Goal: Transaction & Acquisition: Obtain resource

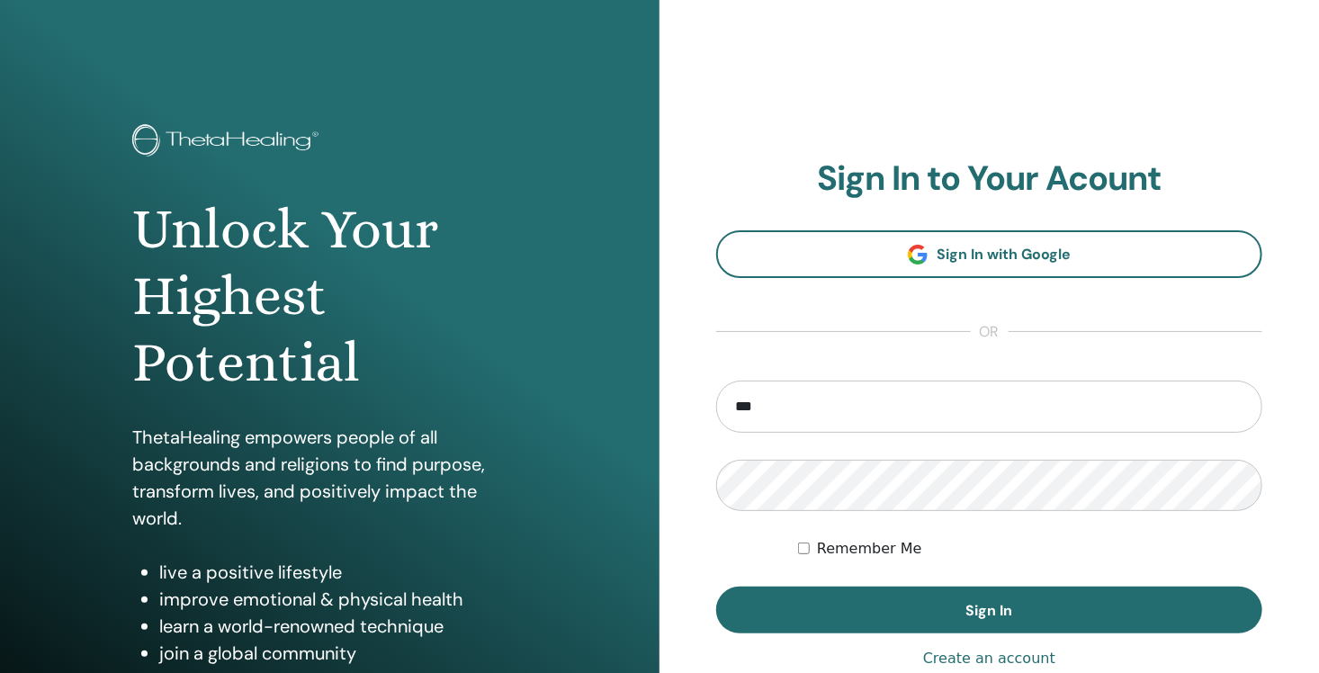
type input "**********"
click at [716, 587] on button "Sign In" at bounding box center [989, 610] width 546 height 47
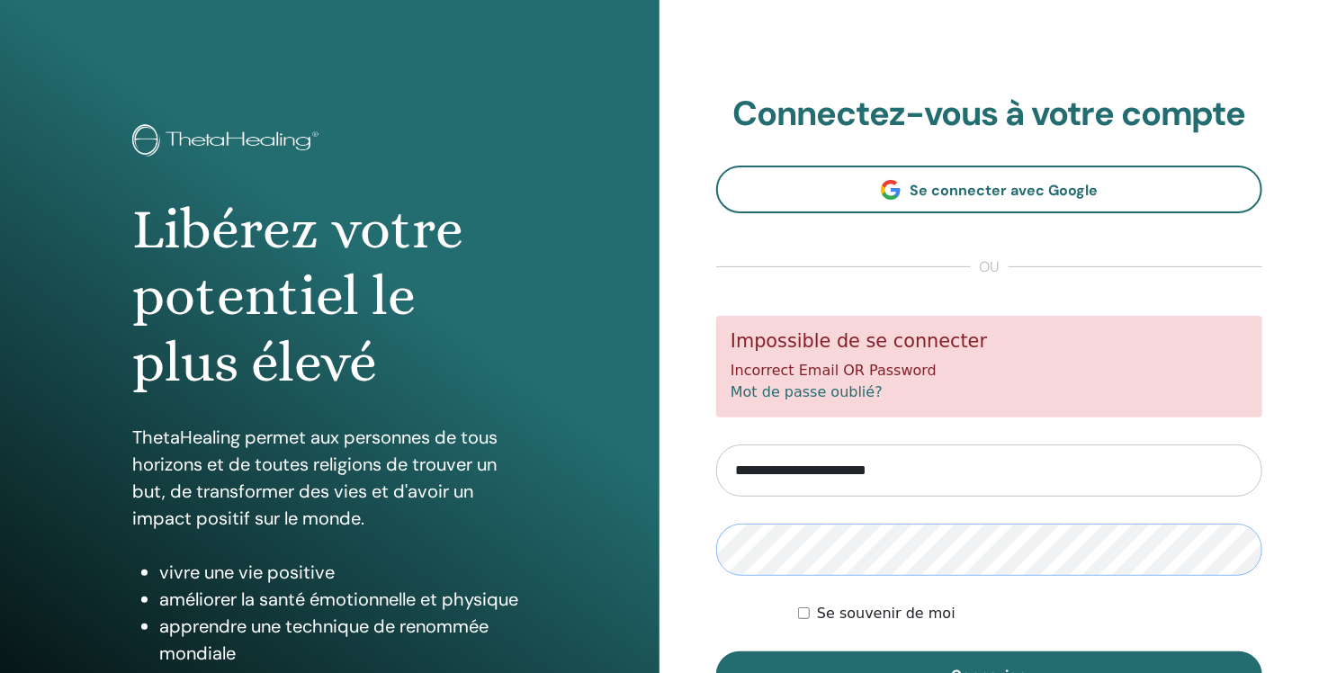
click at [716, 652] on button "Connexion" at bounding box center [989, 675] width 546 height 47
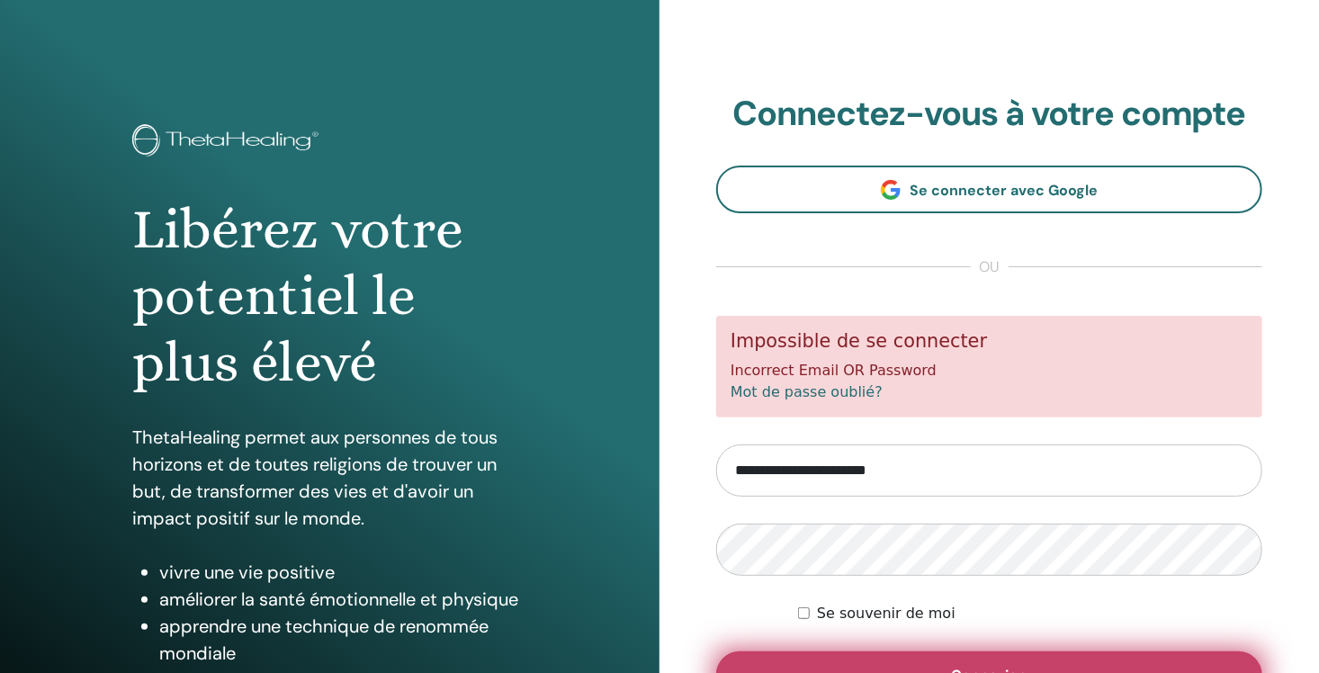
click at [878, 663] on button "Connexion" at bounding box center [989, 675] width 546 height 47
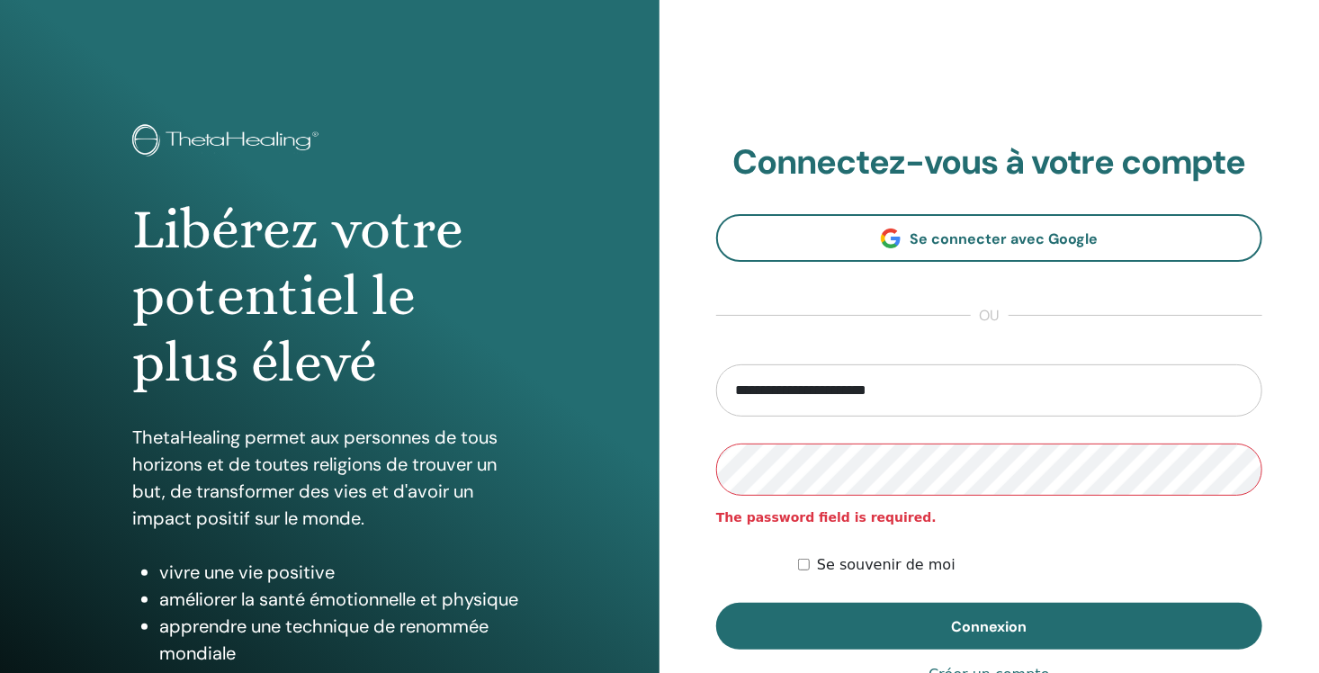
click at [716, 603] on button "Connexion" at bounding box center [989, 626] width 546 height 47
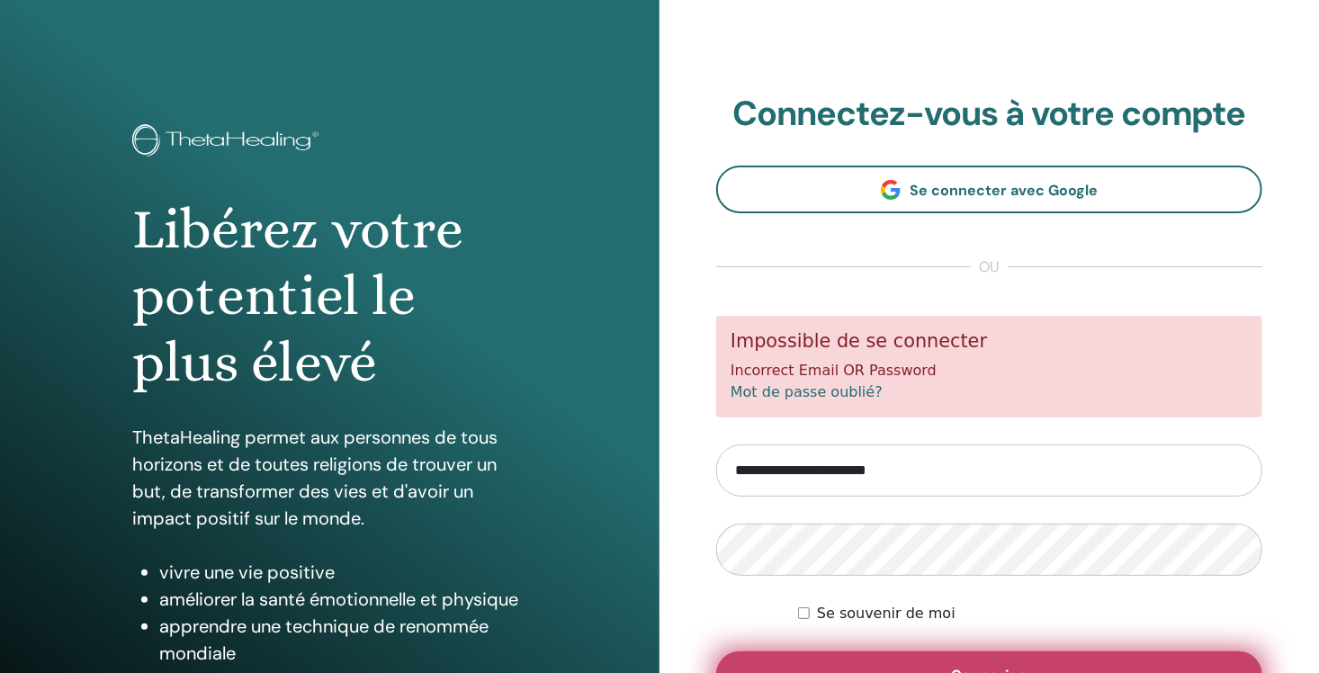
click at [1060, 658] on button "Connexion" at bounding box center [989, 675] width 546 height 47
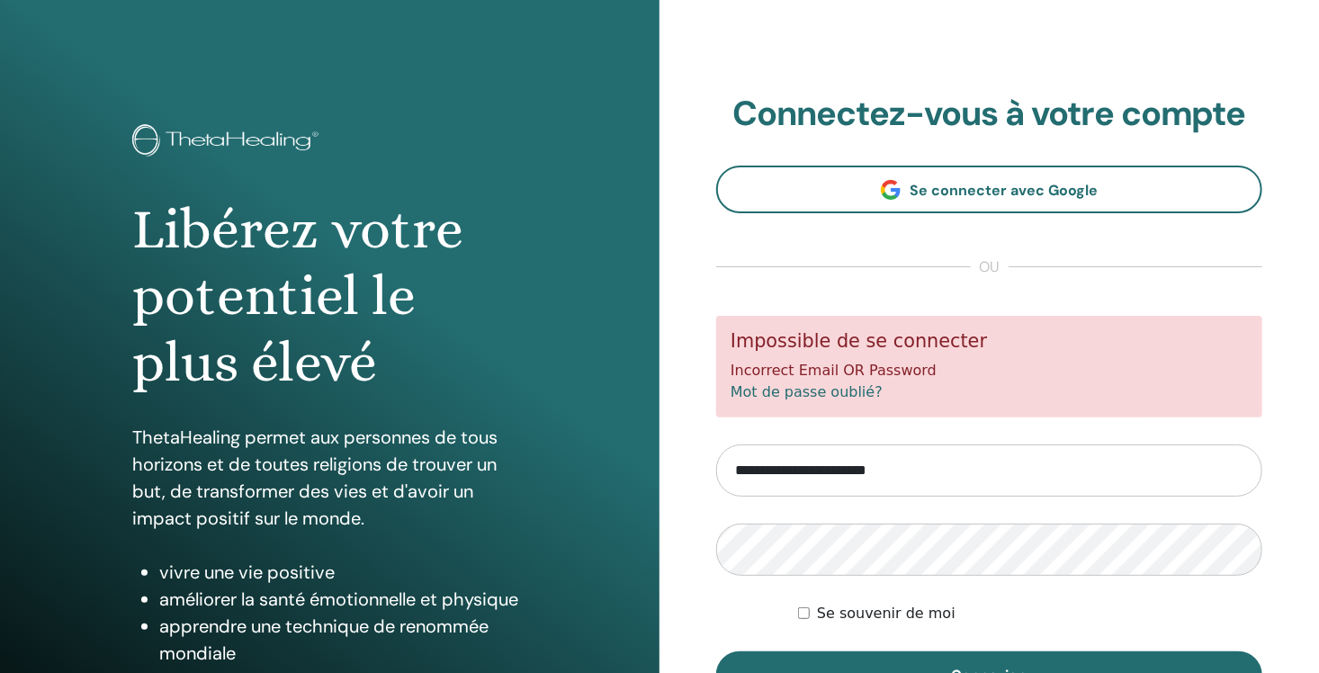
click at [829, 408] on div "Impossible de se connecter Incorrect Email OR Password Mot de passe oublié?" at bounding box center [989, 367] width 546 height 102
click at [840, 388] on link "Mot de passe oublié?" at bounding box center [807, 391] width 152 height 17
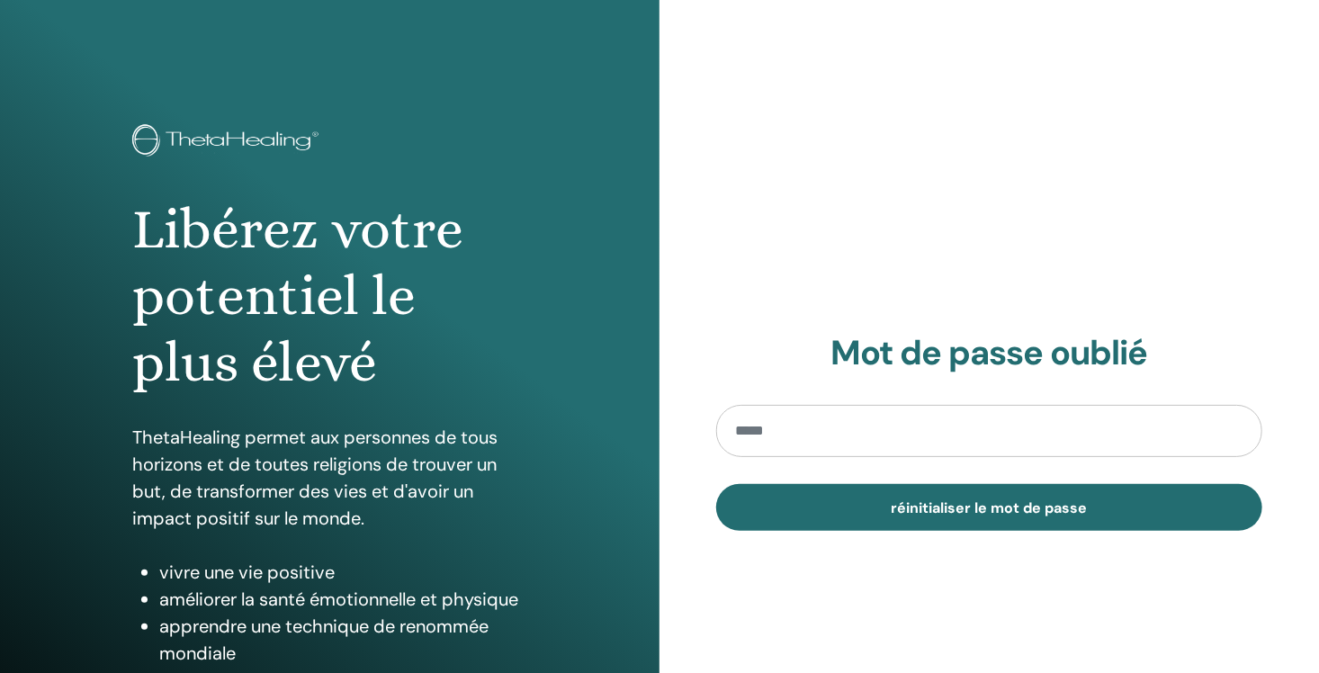
click at [828, 432] on input "email" at bounding box center [989, 431] width 546 height 52
type input "**********"
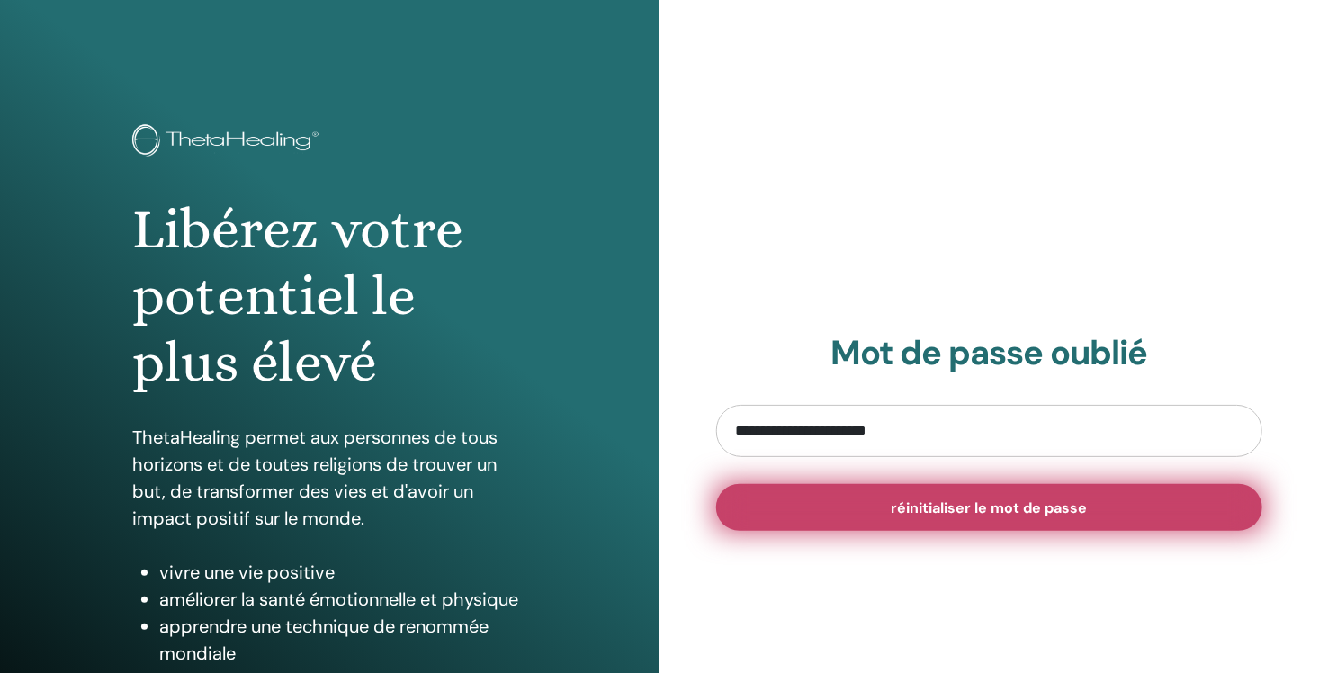
click at [853, 492] on button "réinitialiser le mot de passe" at bounding box center [989, 507] width 546 height 47
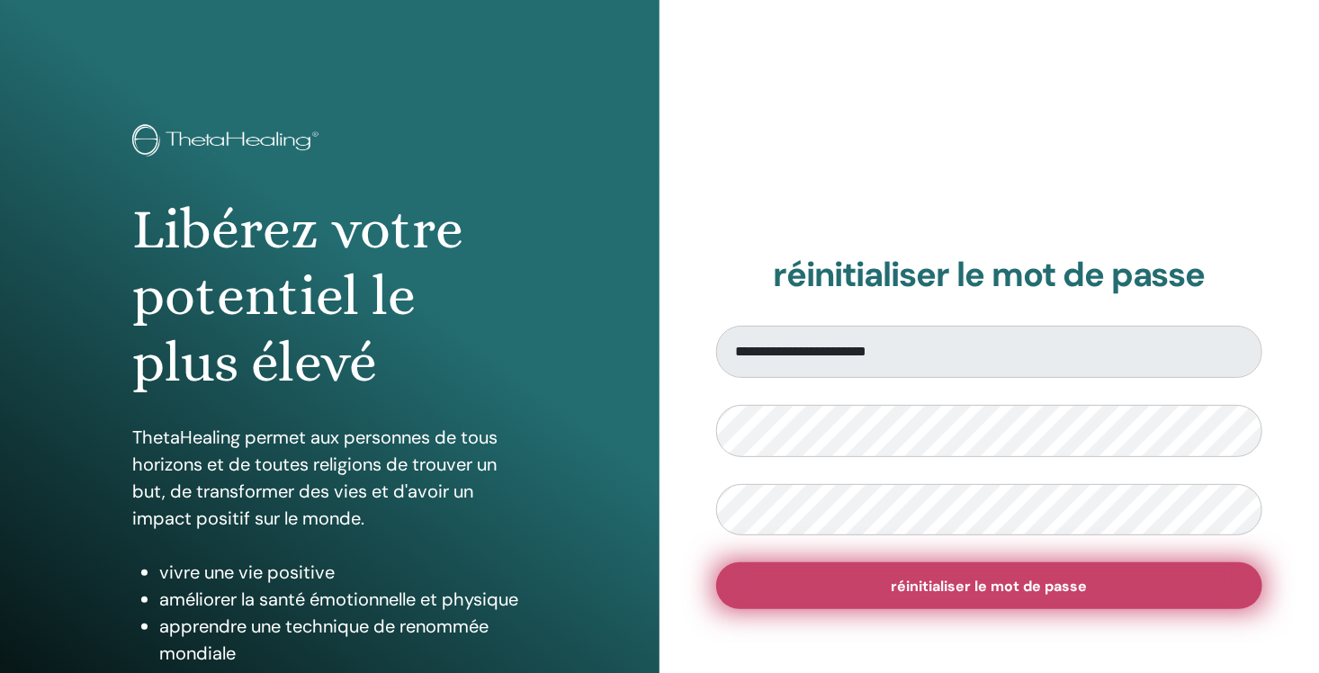
click at [965, 583] on span "réinitialiser le mot de passe" at bounding box center [990, 586] width 196 height 19
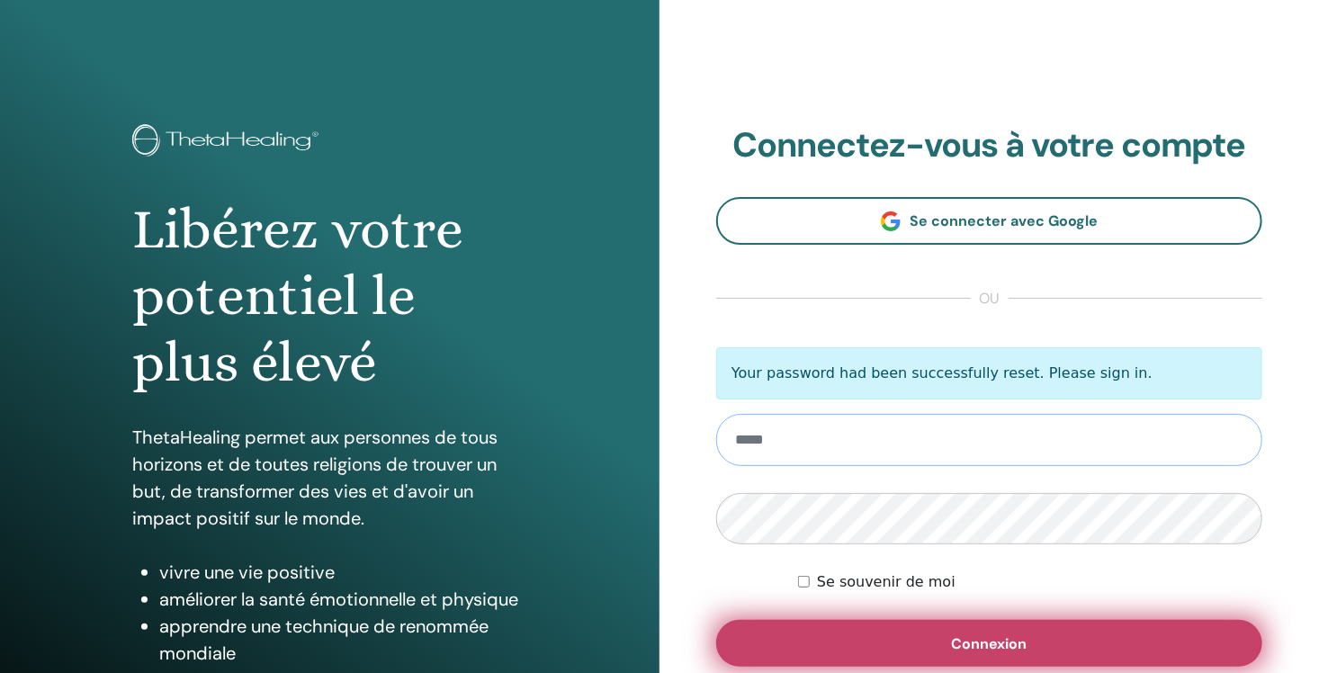
type input "**********"
click at [876, 647] on button "Connexion" at bounding box center [989, 643] width 546 height 47
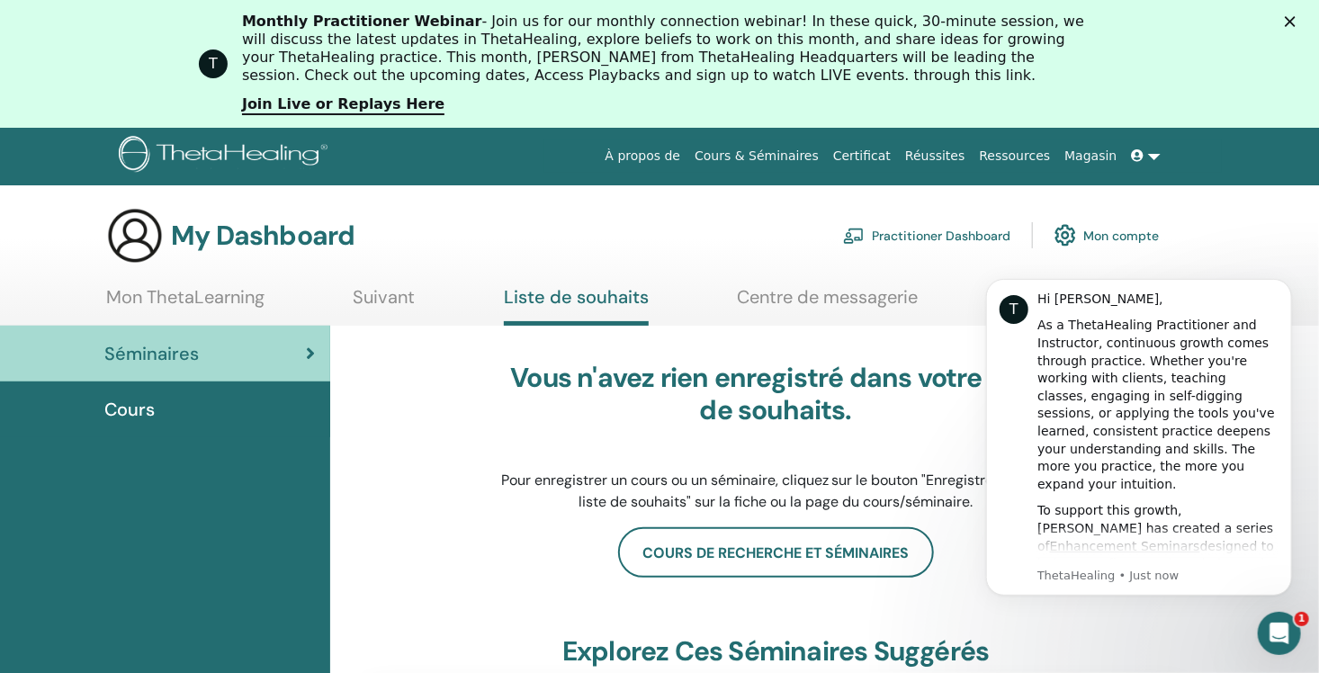
click at [676, 281] on section "My Dashboard Practitioner Dashboard Mon compte Mon ThetaLearning Suivant Liste …" at bounding box center [659, 266] width 1319 height 119
click at [1296, 18] on polygon "Close" at bounding box center [1290, 21] width 11 height 11
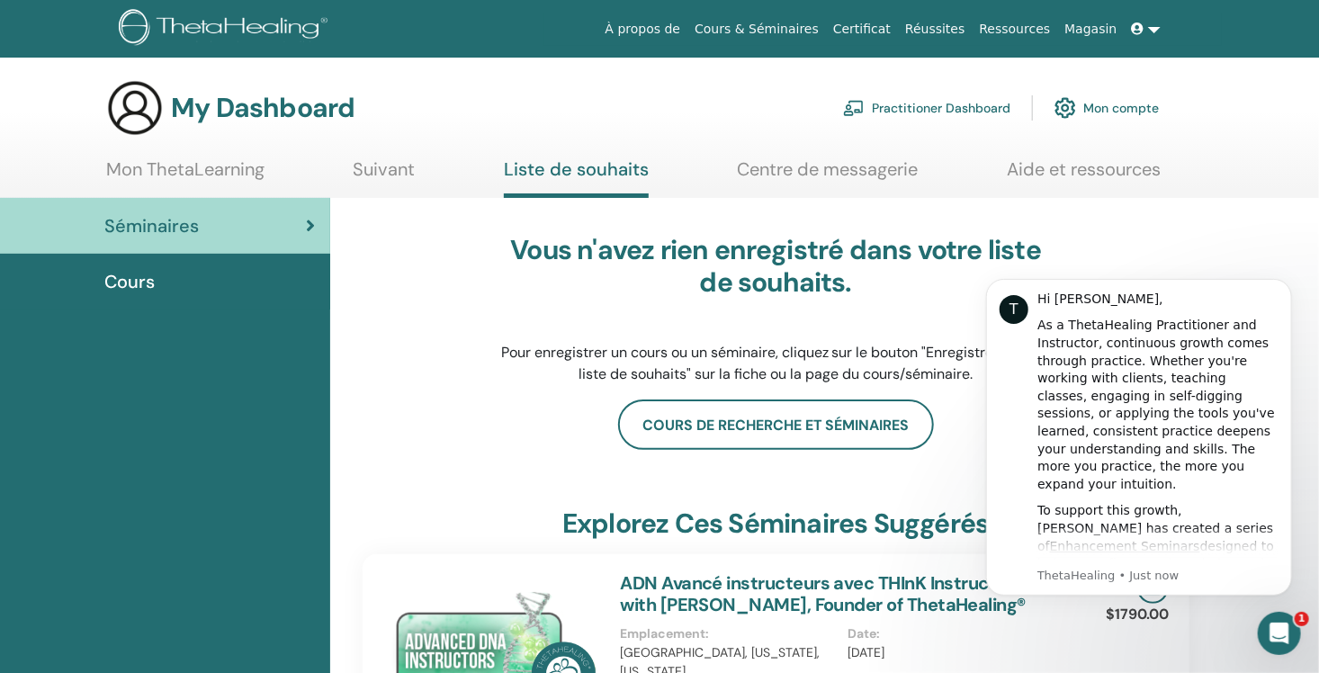
drag, startPoint x: 764, startPoint y: 107, endPoint x: 705, endPoint y: 122, distance: 61.3
click at [705, 122] on div "My Dashboard Practitioner Dashboard Mon compte" at bounding box center [632, 108] width 1053 height 58
click at [896, 32] on link "Certificat" at bounding box center [862, 29] width 72 height 33
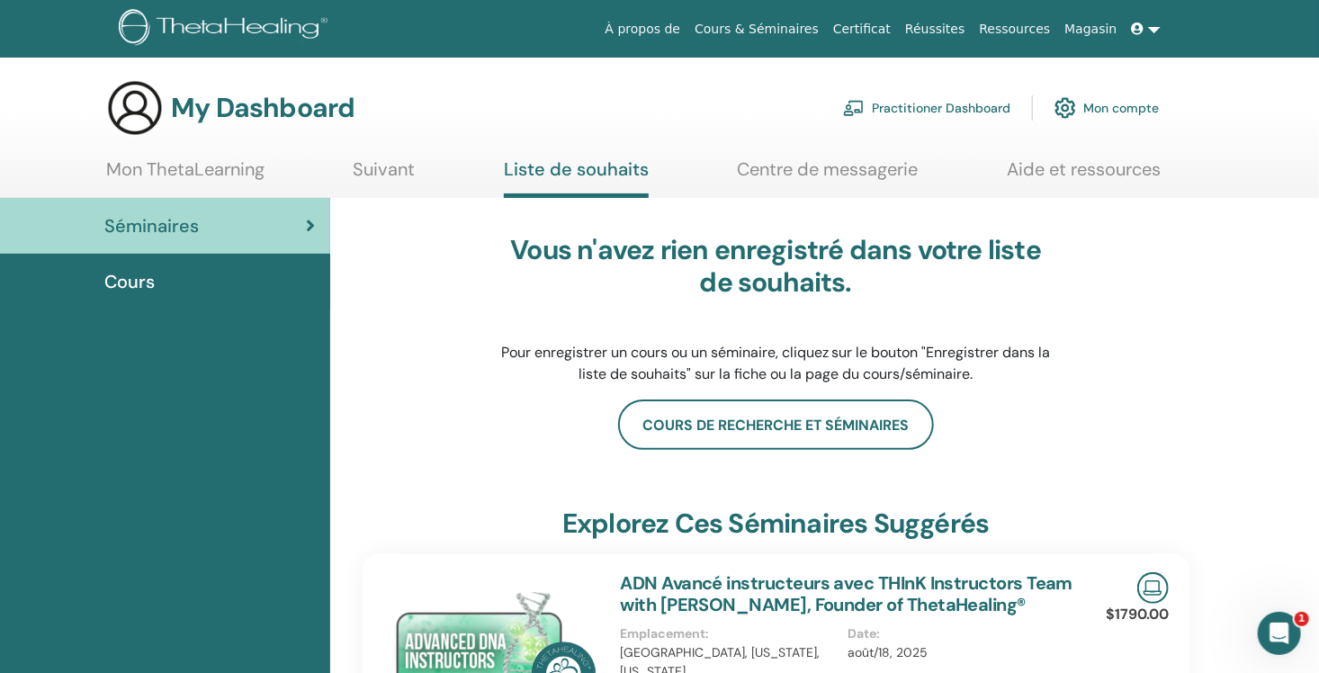
click at [1139, 105] on link "Mon compte" at bounding box center [1107, 108] width 104 height 40
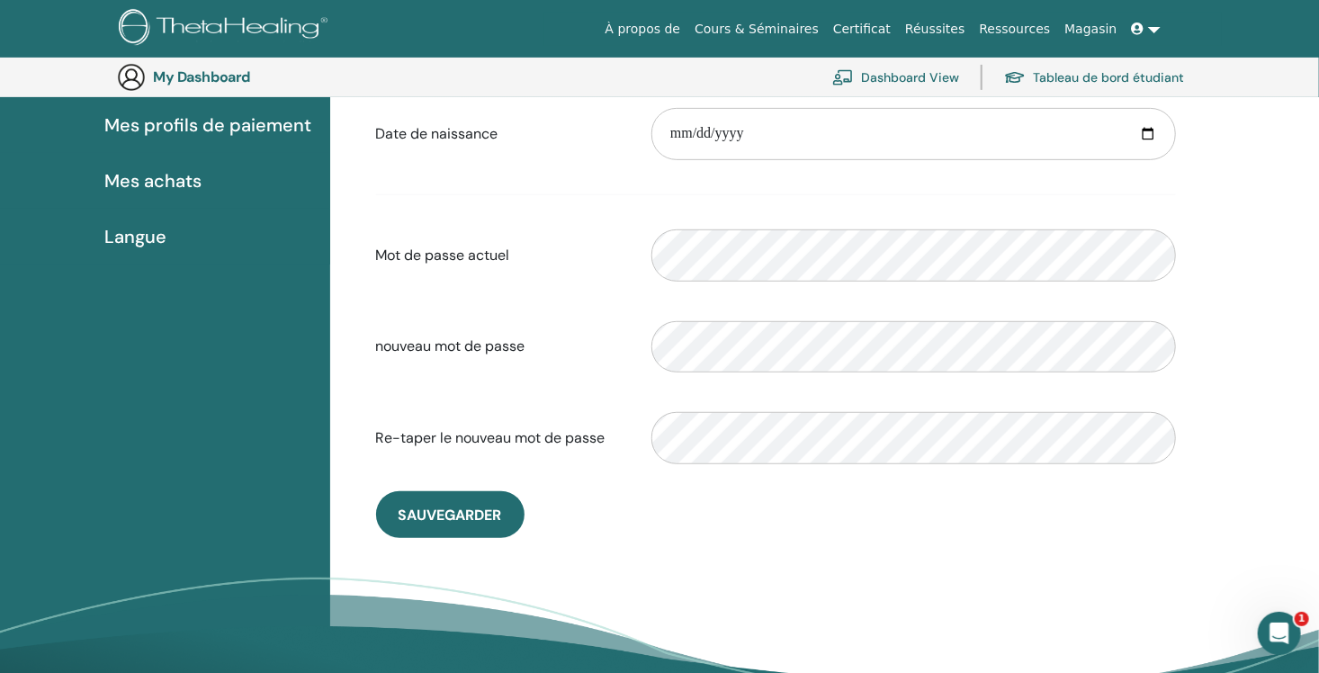
scroll to position [324, 0]
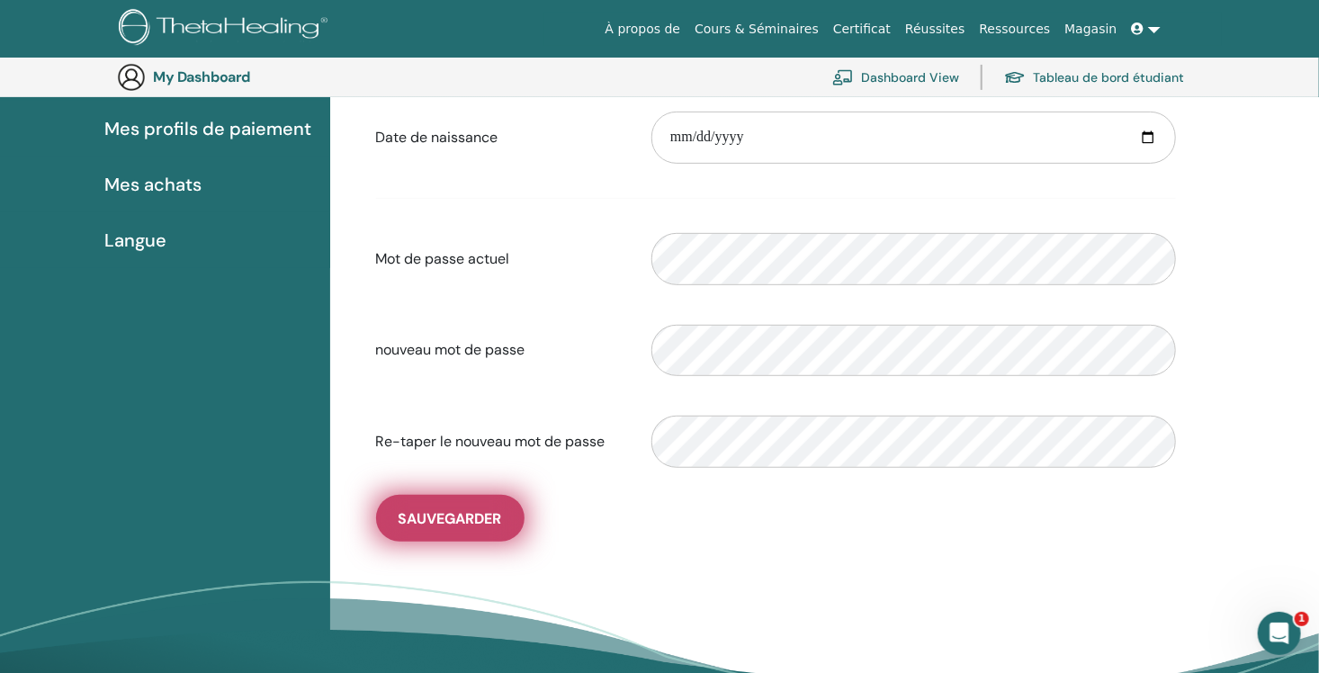
click at [500, 507] on button "sauvegarder" at bounding box center [450, 518] width 149 height 47
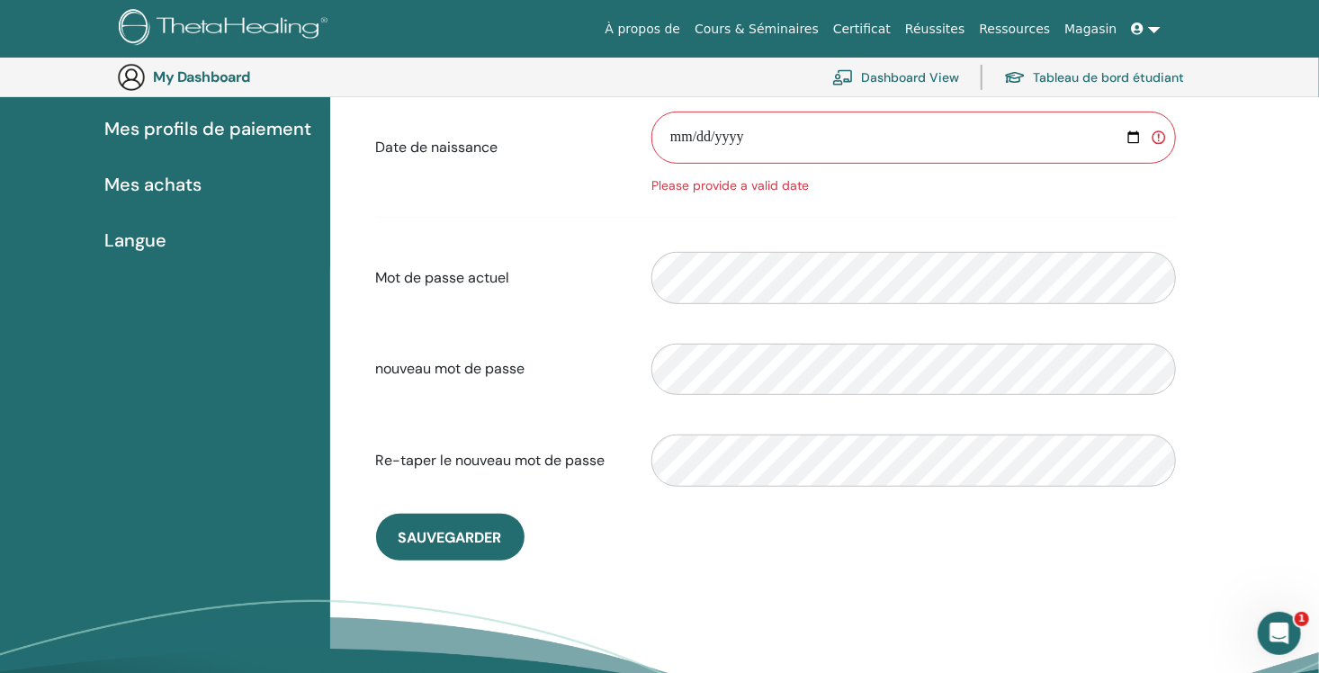
click at [293, 24] on img at bounding box center [226, 29] width 215 height 41
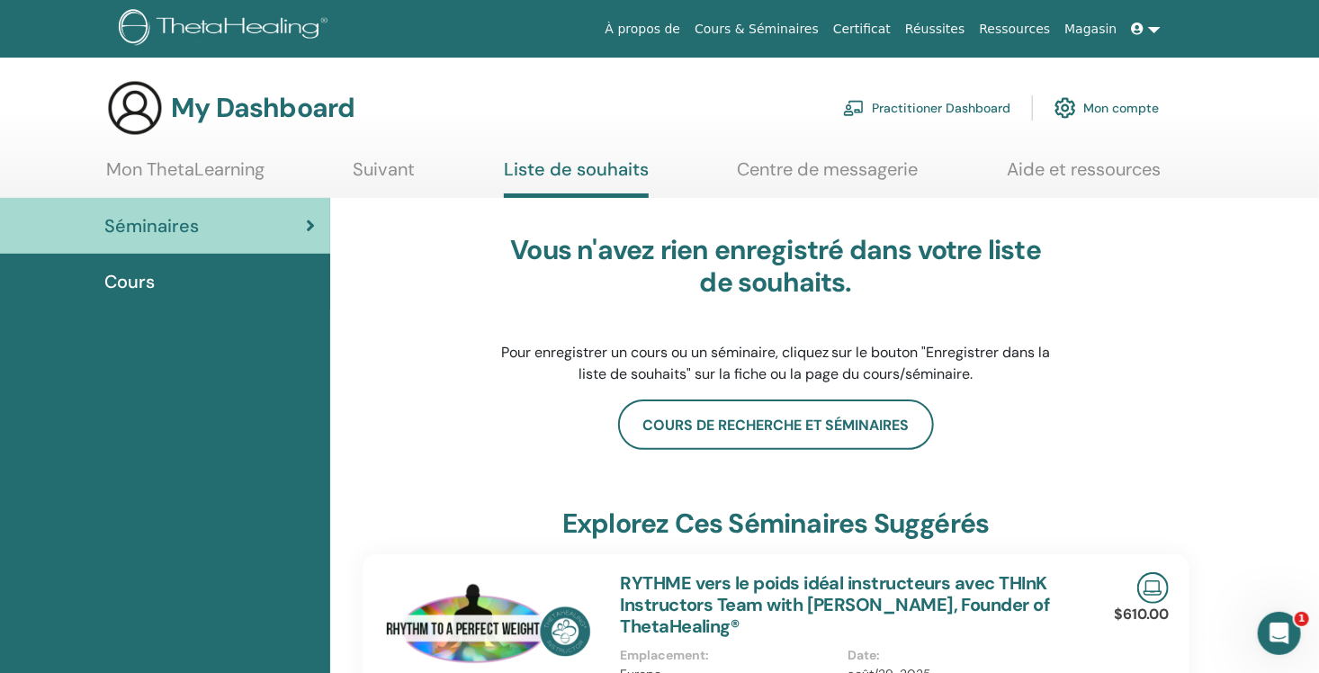
click at [227, 172] on link "Mon ThetaLearning" at bounding box center [185, 175] width 158 height 35
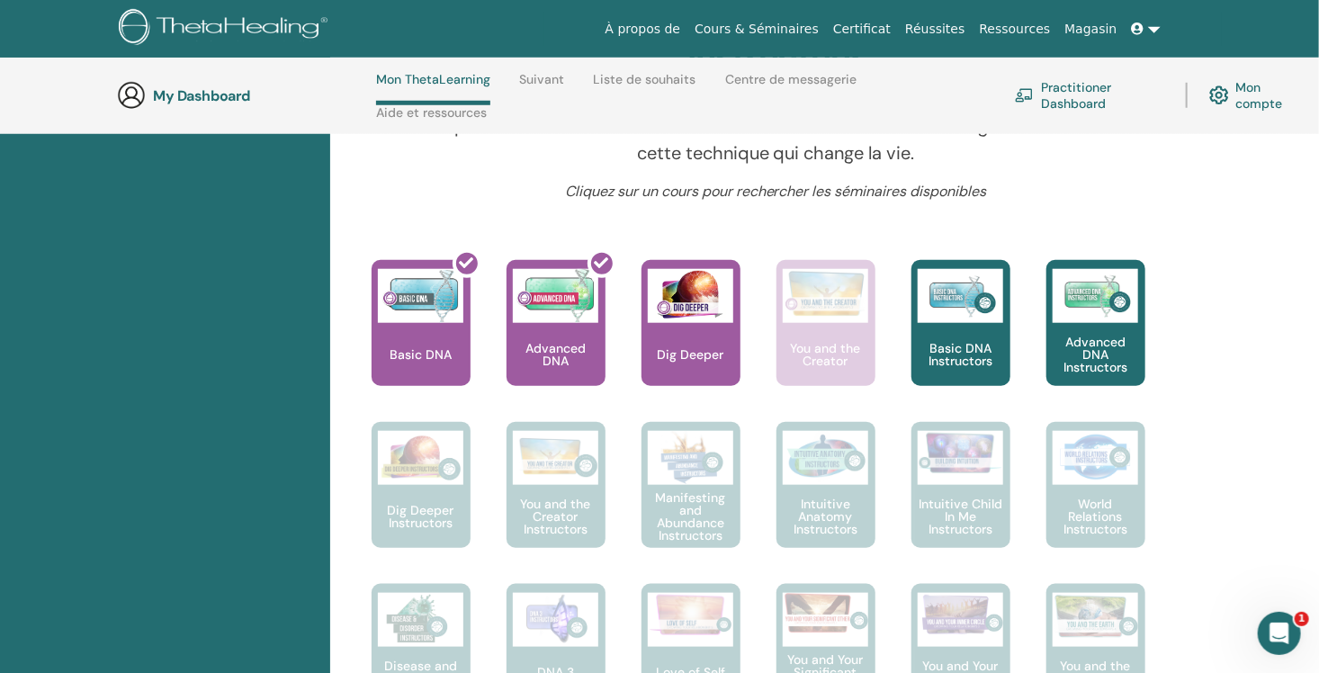
scroll to position [655, 0]
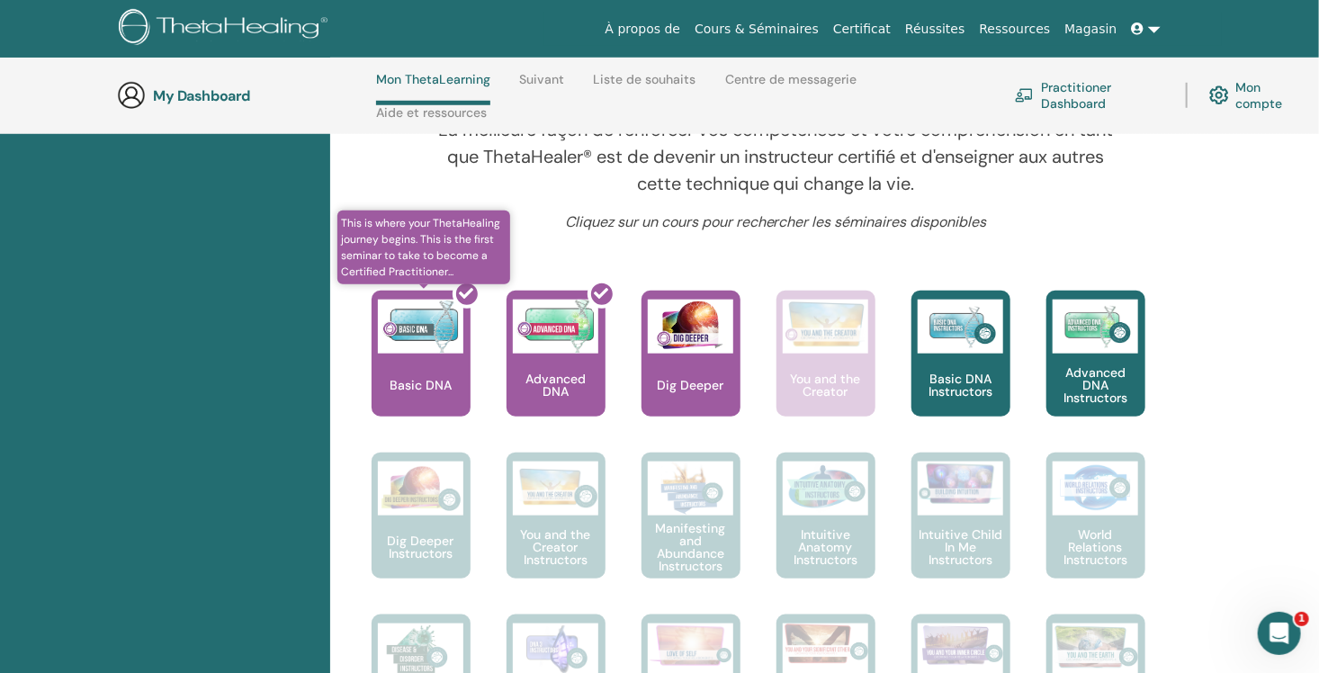
click at [431, 366] on div at bounding box center [432, 361] width 99 height 162
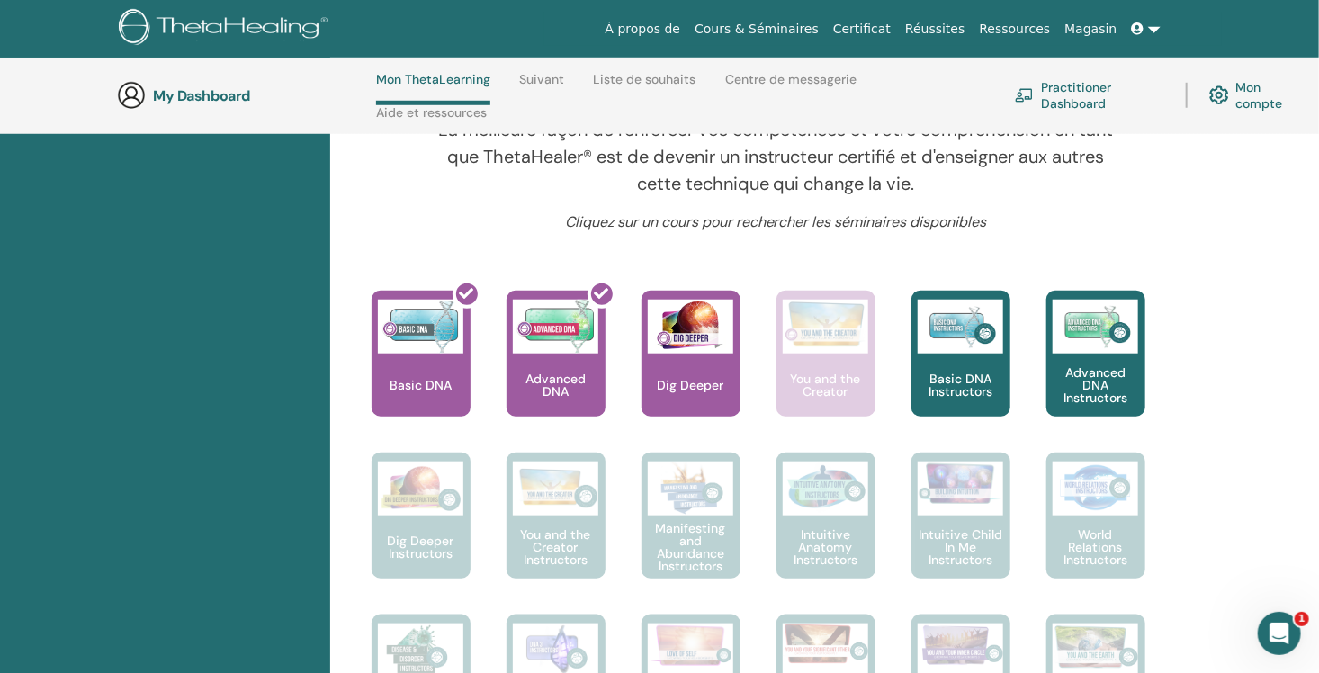
click at [1154, 33] on link at bounding box center [1146, 29] width 43 height 33
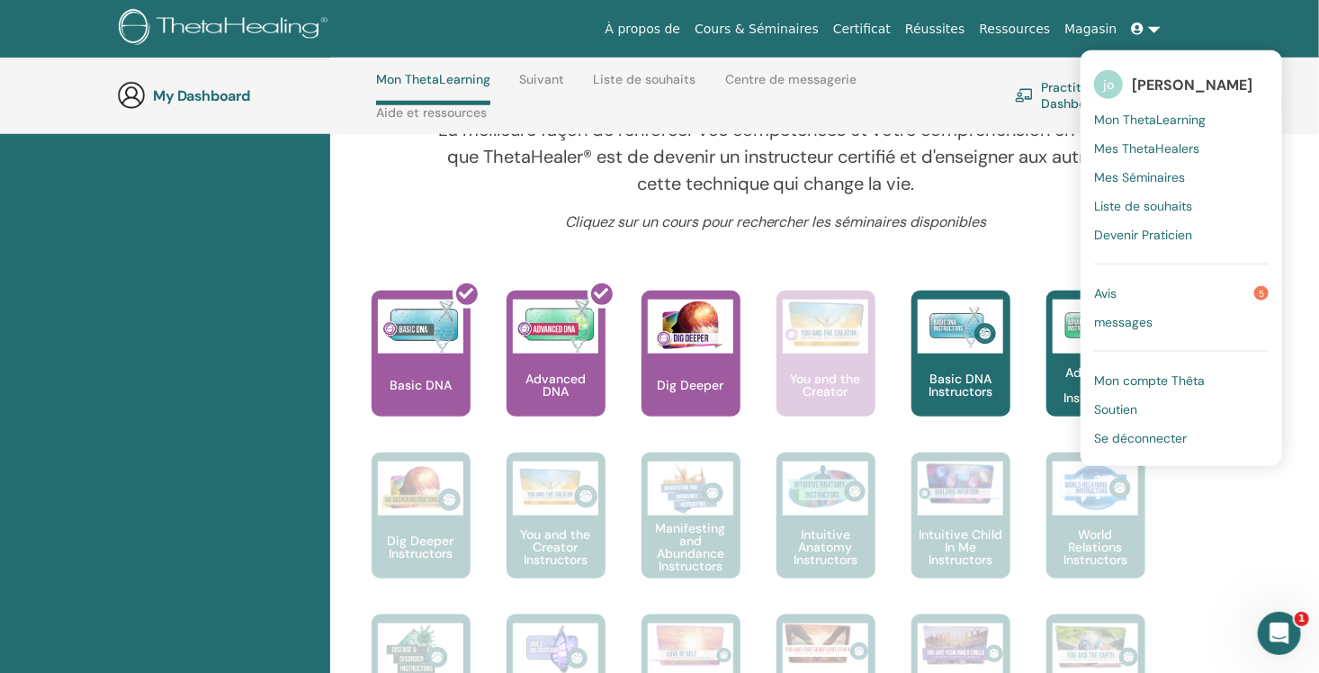
click at [1154, 28] on link at bounding box center [1146, 29] width 43 height 33
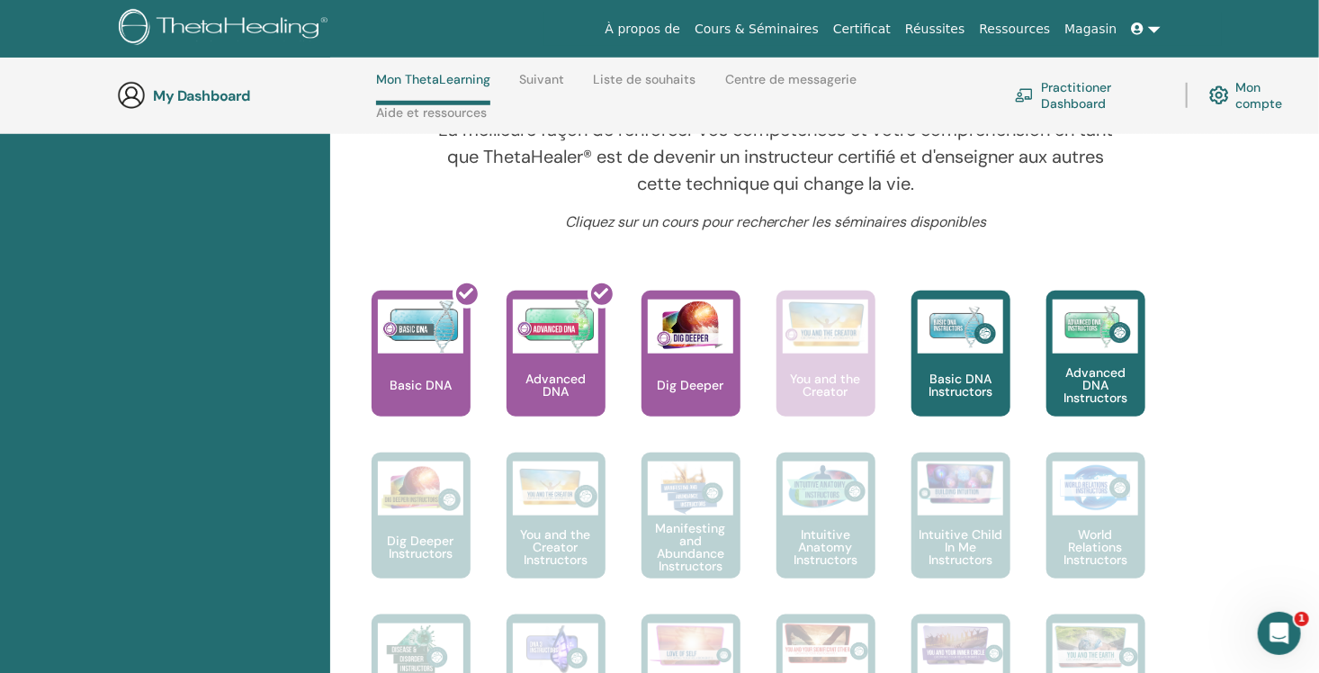
click at [1155, 28] on link at bounding box center [1146, 29] width 43 height 33
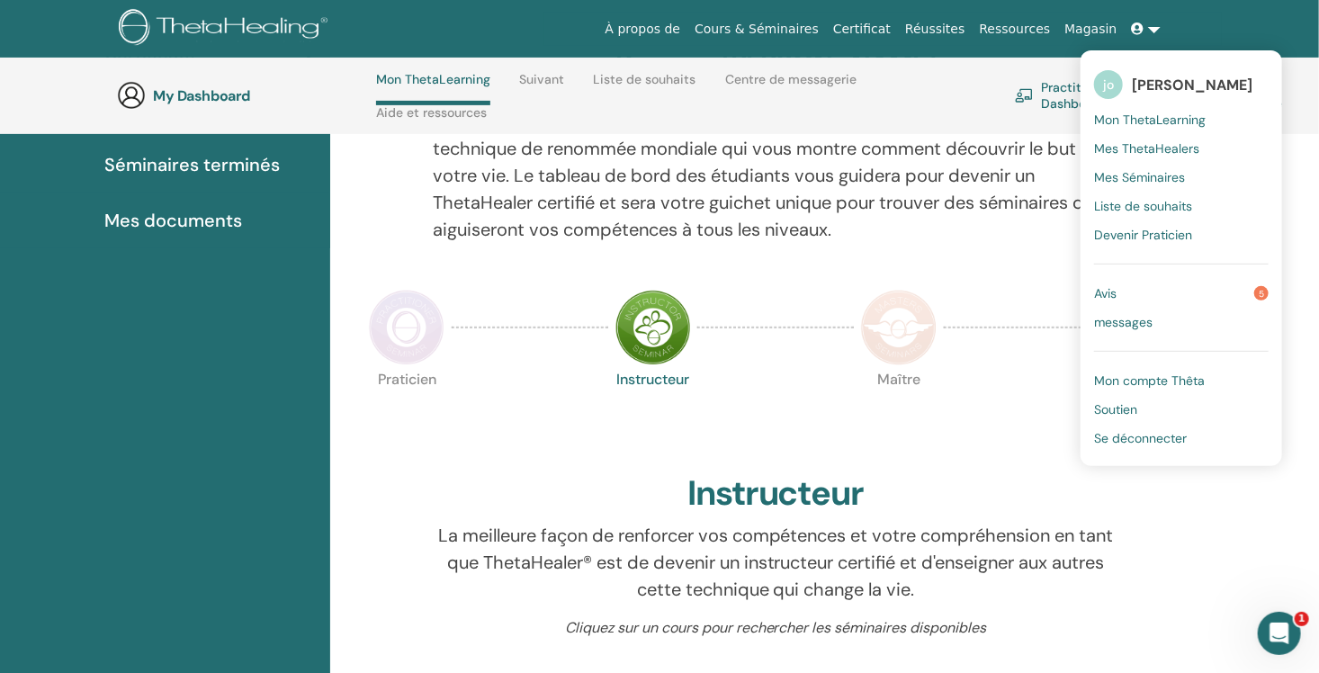
scroll to position [206, 0]
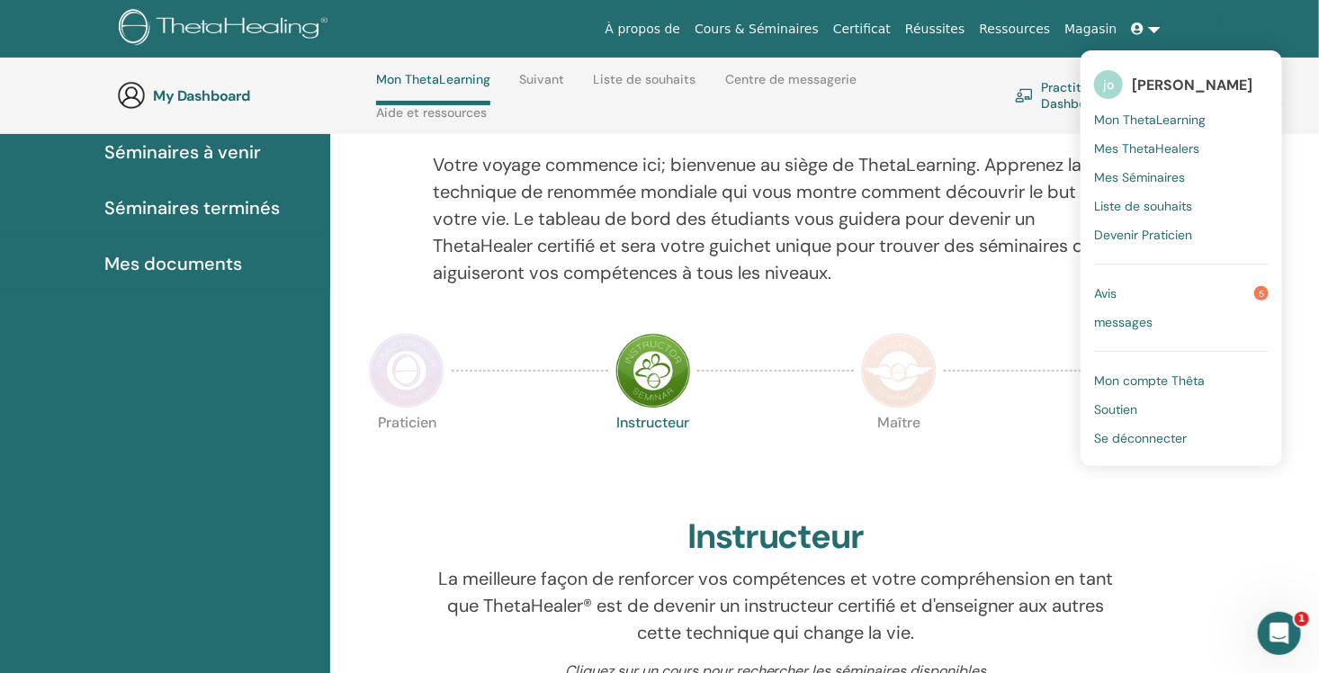
click at [206, 259] on span "Mes documents" at bounding box center [173, 263] width 138 height 27
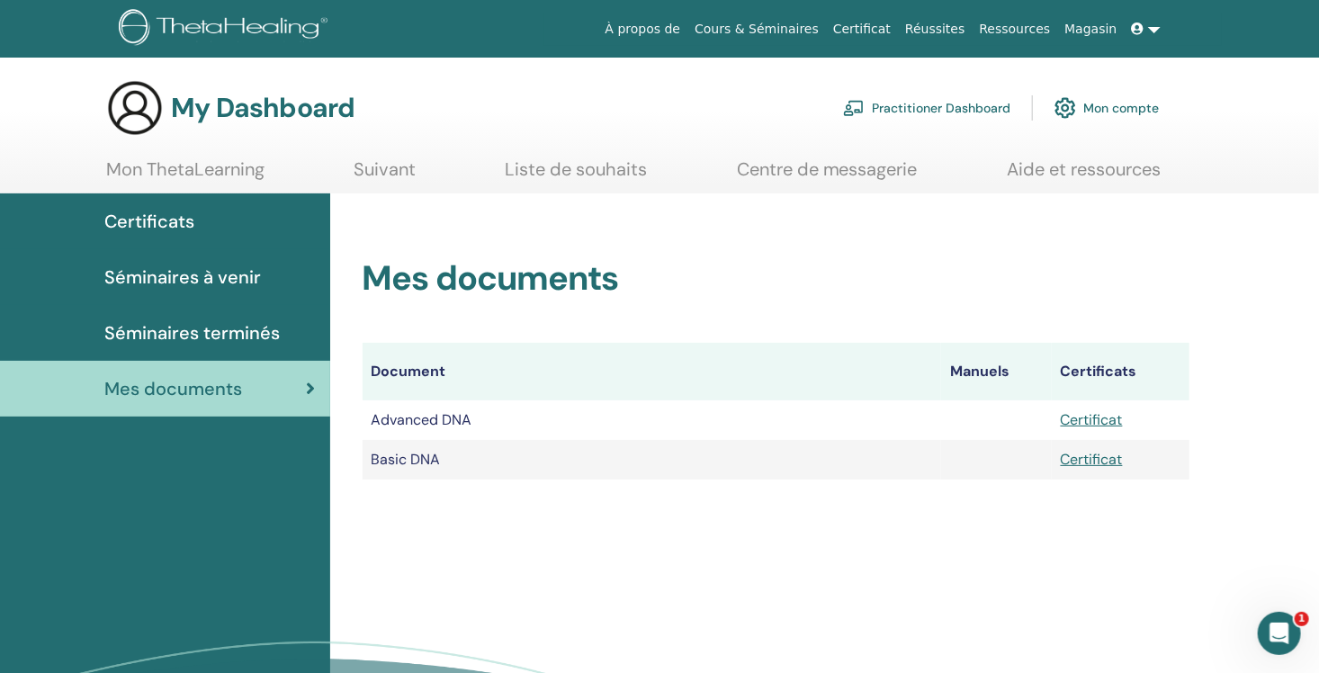
drag, startPoint x: 1094, startPoint y: 416, endPoint x: 1095, endPoint y: 362, distance: 54.0
click at [1095, 362] on th "Certificats" at bounding box center [1121, 372] width 138 height 58
click at [1098, 421] on link "Certificat" at bounding box center [1092, 419] width 62 height 19
click at [656, 515] on div "Mes documents Document Manuels Certificats Advanced DNA Certificat Basic DNA Ce…" at bounding box center [825, 508] width 990 height 628
click at [1081, 457] on link "Certificat" at bounding box center [1092, 459] width 62 height 19
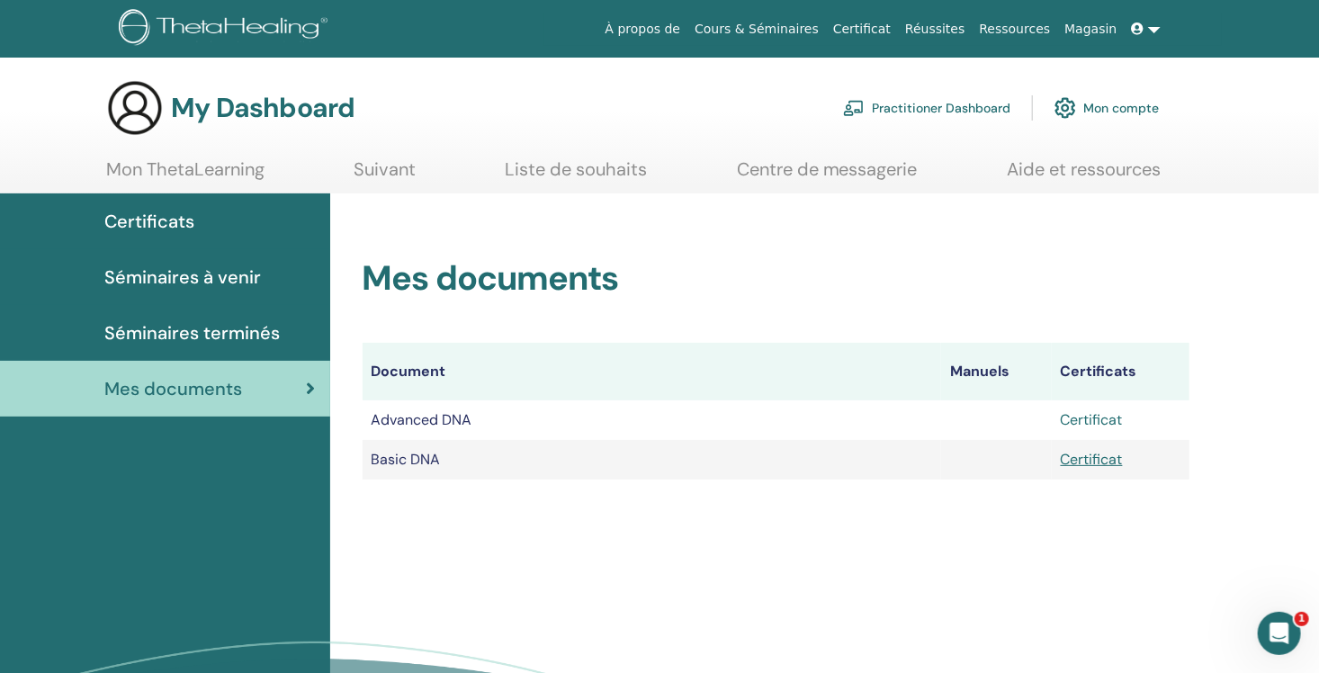
click at [1103, 422] on link "Certificat" at bounding box center [1092, 419] width 62 height 19
